Goal: Information Seeking & Learning: Understand process/instructions

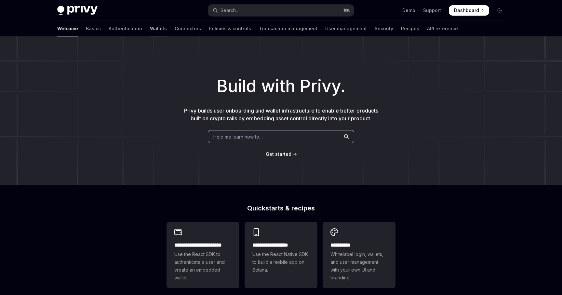
click at [150, 30] on link "Wallets" at bounding box center [158, 29] width 17 height 16
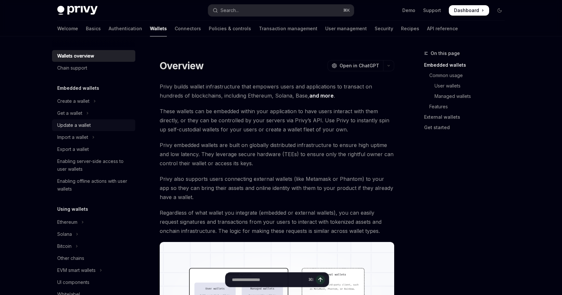
click at [82, 125] on div "Update a wallet" at bounding box center [73, 125] width 33 height 8
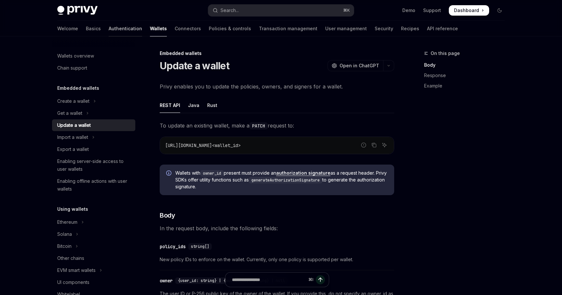
click at [109, 30] on link "Authentication" at bounding box center [125, 29] width 33 height 16
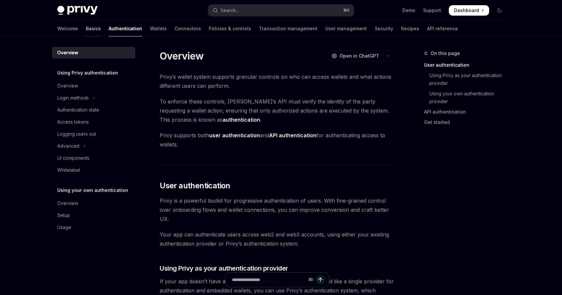
click at [86, 29] on link "Basics" at bounding box center [93, 29] width 15 height 16
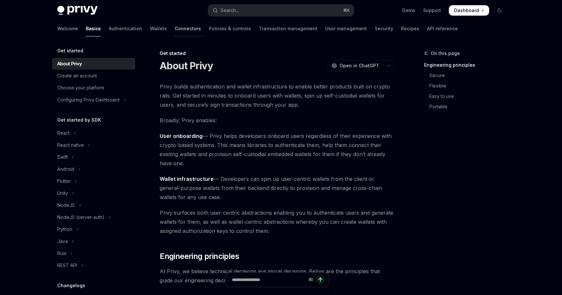
click at [175, 29] on link "Connectors" at bounding box center [188, 29] width 26 height 16
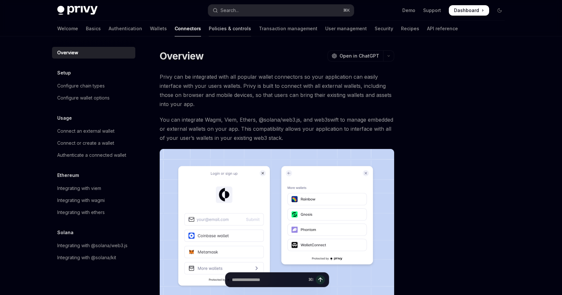
click at [209, 30] on link "Policies & controls" at bounding box center [230, 29] width 42 height 16
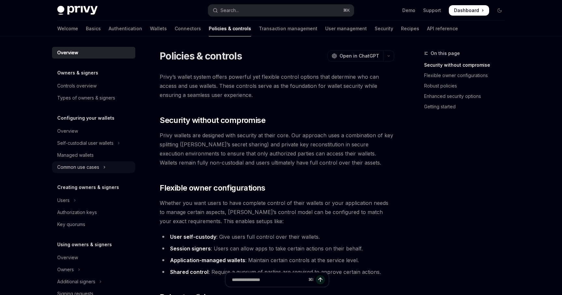
click at [89, 170] on div "Common use cases" at bounding box center [78, 167] width 42 height 8
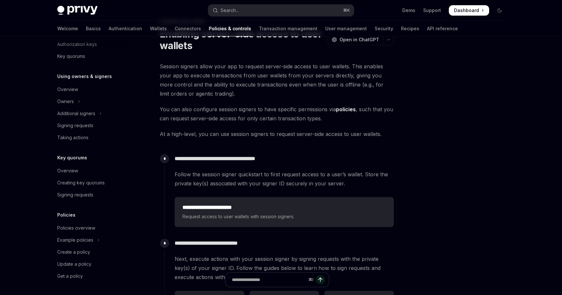
scroll to position [33, 0]
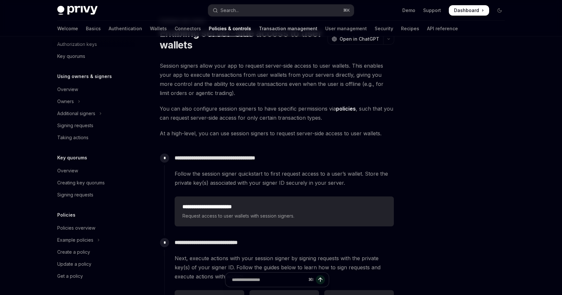
click at [259, 29] on link "Transaction management" at bounding box center [288, 29] width 59 height 16
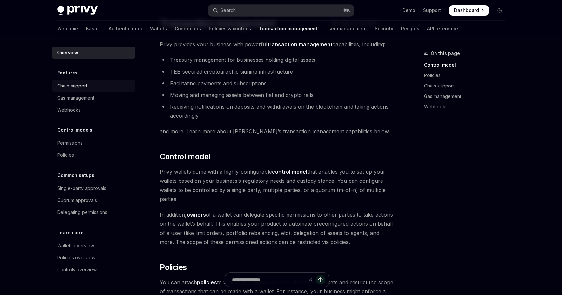
click at [83, 86] on div "Chain support" at bounding box center [72, 86] width 30 height 8
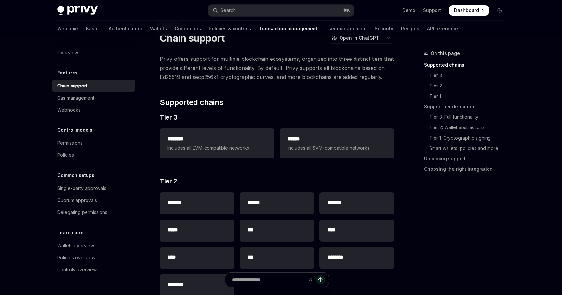
scroll to position [17, 0]
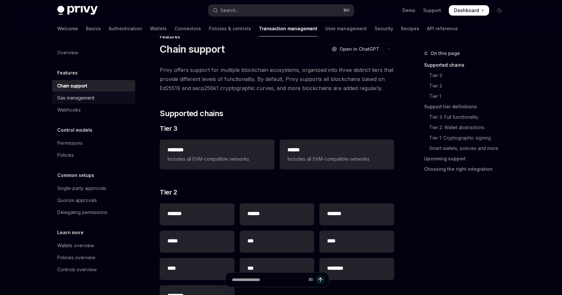
click at [72, 98] on div "Gas management" at bounding box center [75, 98] width 37 height 8
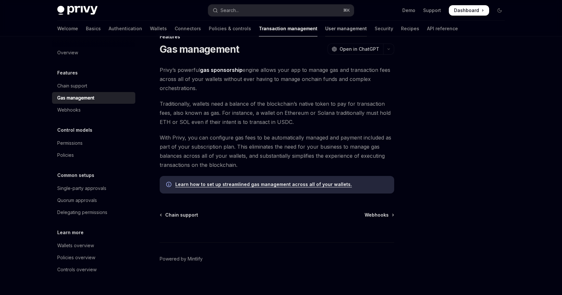
click at [325, 29] on link "User management" at bounding box center [346, 29] width 42 height 16
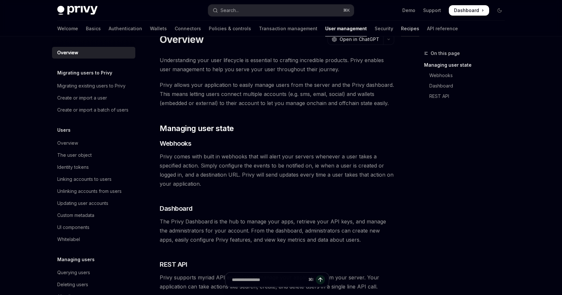
click at [401, 30] on link "Recipes" at bounding box center [410, 29] width 18 height 16
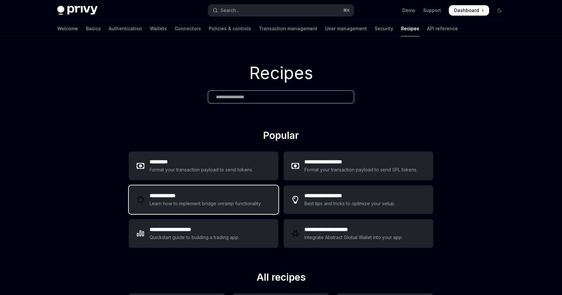
click at [194, 197] on h2 "**********" at bounding box center [207, 196] width 114 height 8
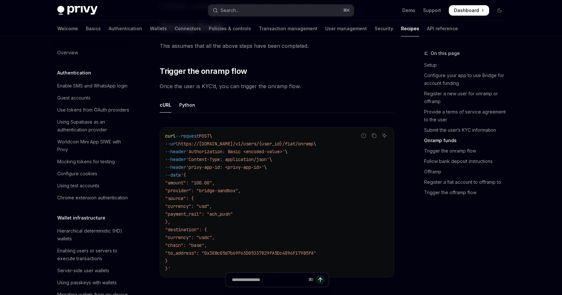
scroll to position [1201, 0]
click at [427, 29] on link "API reference" at bounding box center [442, 29] width 31 height 16
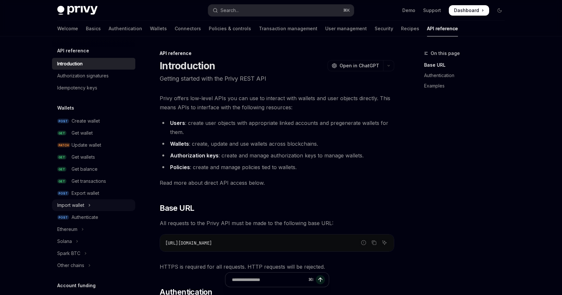
click at [87, 208] on button "Import wallet" at bounding box center [93, 205] width 83 height 12
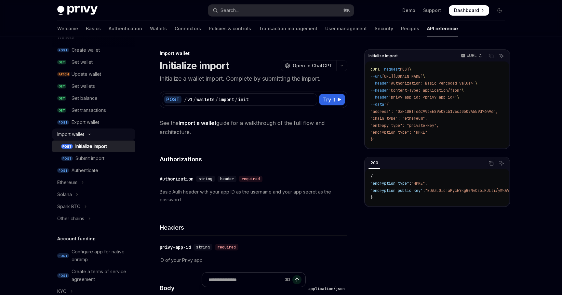
scroll to position [75, 0]
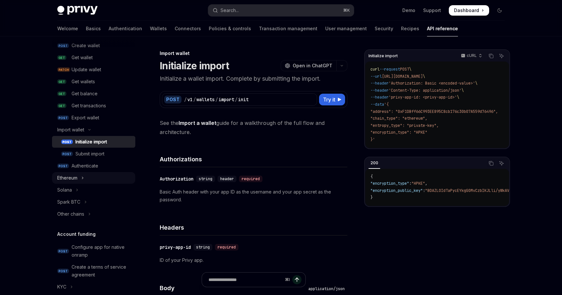
click at [76, 181] on div "Ethereum" at bounding box center [67, 178] width 20 height 8
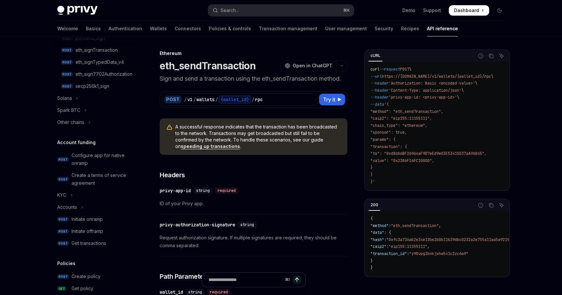
scroll to position [240, 0]
click at [90, 217] on div "Initiate onramp" at bounding box center [87, 218] width 31 height 8
type textarea "*"
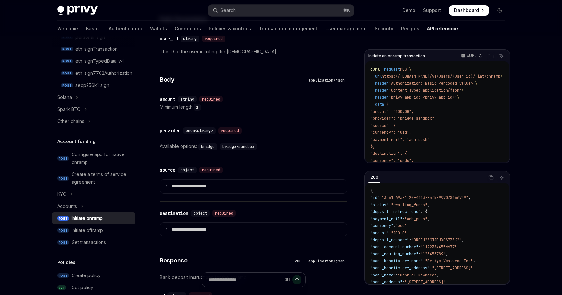
scroll to position [255, 0]
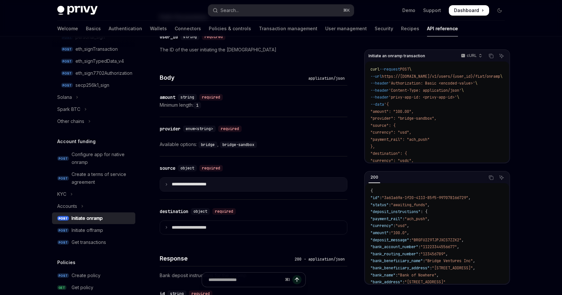
click at [204, 183] on p "**********" at bounding box center [194, 184] width 45 height 6
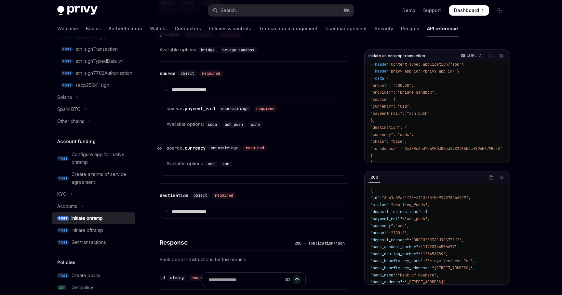
scroll to position [354, 0]
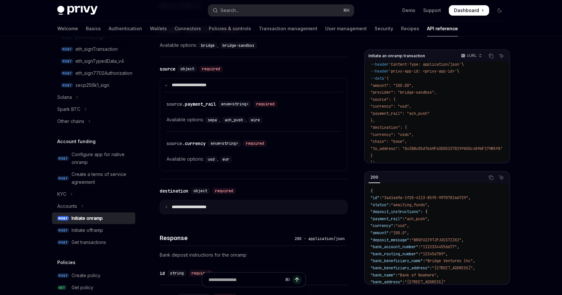
click at [233, 205] on summary "**********" at bounding box center [253, 207] width 187 height 14
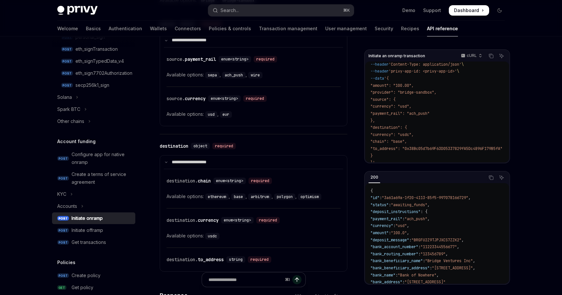
scroll to position [400, 0]
